Goal: Information Seeking & Learning: Check status

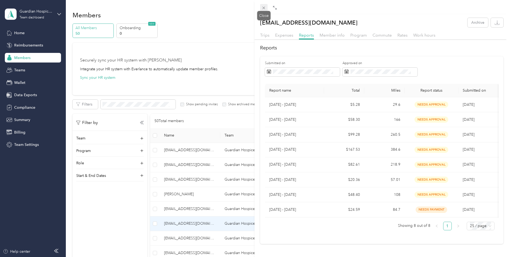
click at [262, 10] on icon at bounding box center [263, 8] width 5 height 5
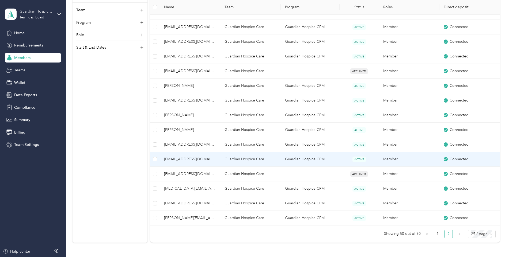
scroll to position [294, 0]
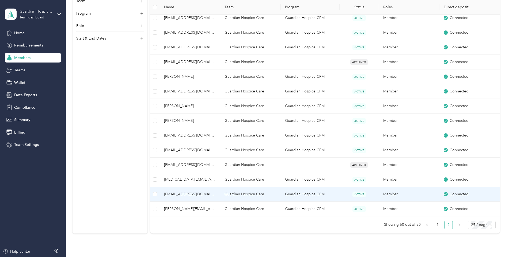
click at [198, 195] on span "[EMAIL_ADDRESS][DOMAIN_NAME]" at bounding box center [190, 194] width 52 height 6
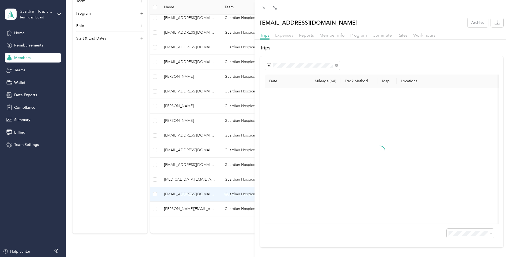
click at [286, 37] on span "Expenses" at bounding box center [284, 35] width 18 height 5
click at [304, 37] on span "Reports" at bounding box center [306, 35] width 15 height 5
